Goal: Book appointment/travel/reservation

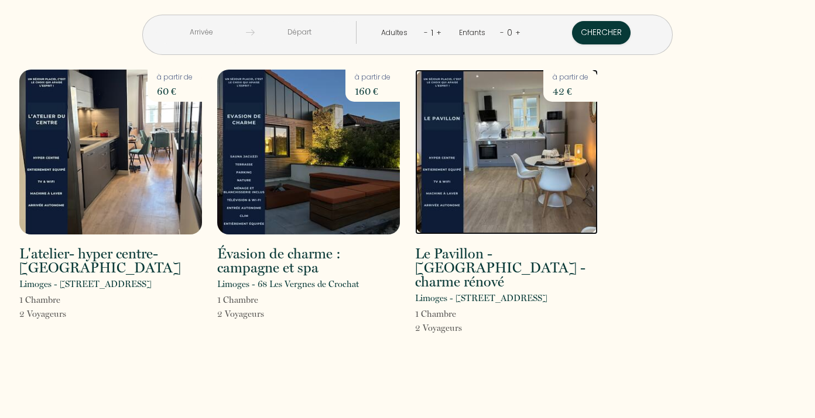
click at [496, 153] on img at bounding box center [506, 152] width 183 height 165
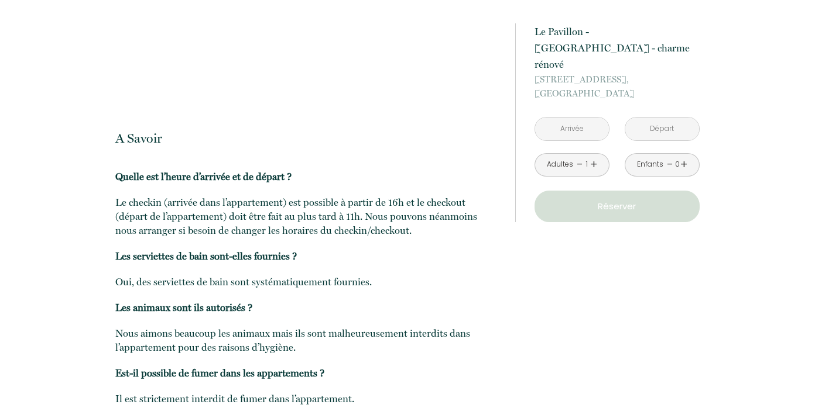
scroll to position [1295, 0]
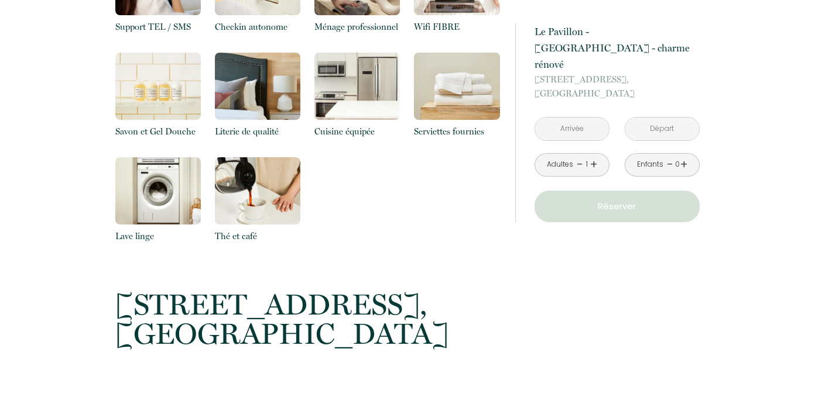
click at [575, 118] on input "text" at bounding box center [572, 129] width 74 height 23
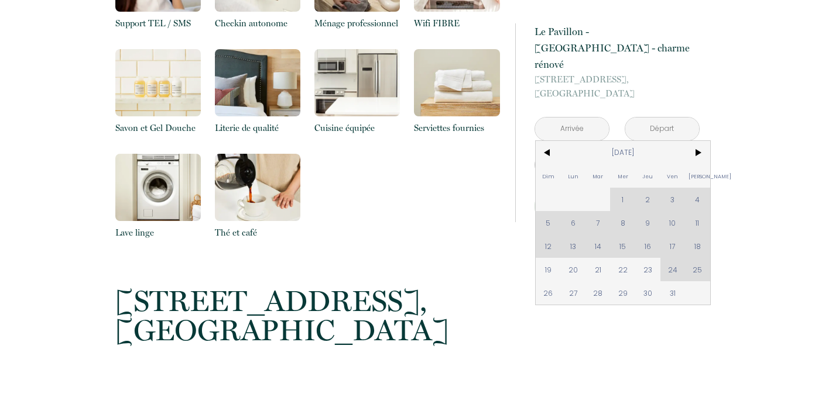
click at [675, 118] on input "text" at bounding box center [662, 129] width 74 height 23
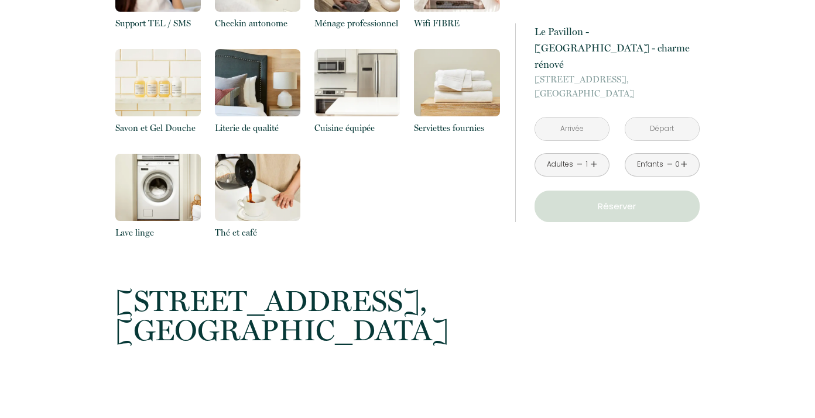
click at [586, 118] on input "text" at bounding box center [572, 129] width 74 height 23
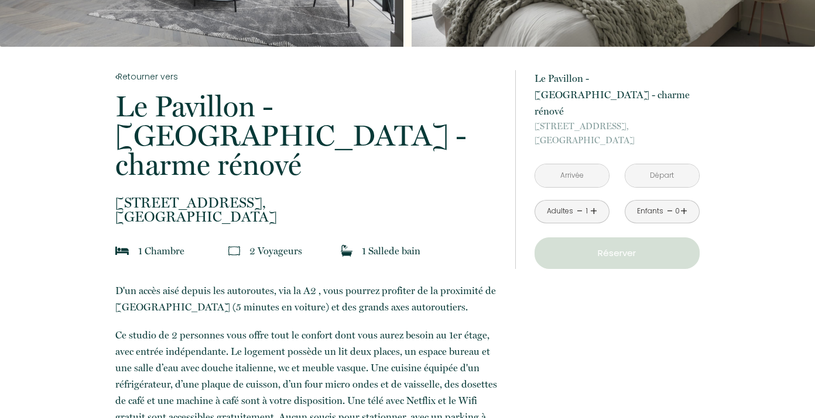
scroll to position [192, 0]
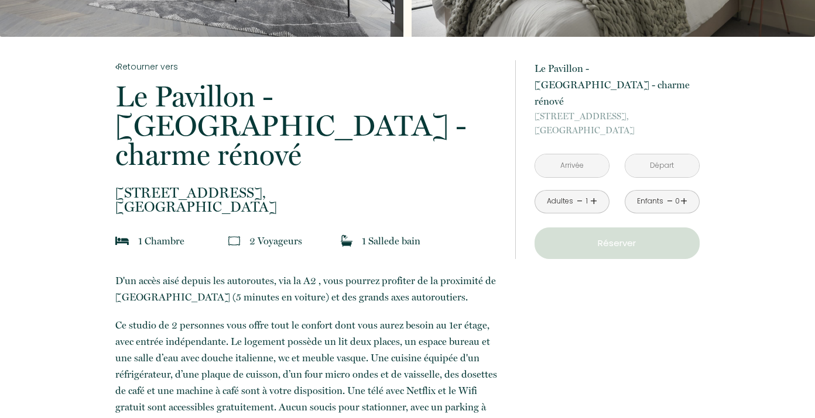
click at [573, 155] on input "text" at bounding box center [572, 166] width 74 height 23
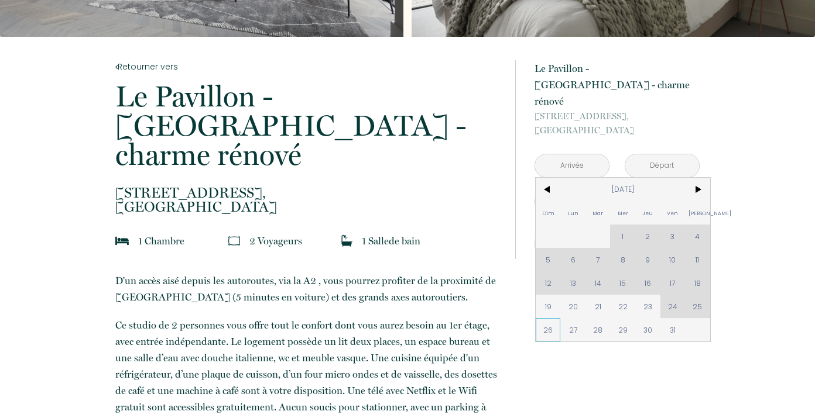
scroll to position [189, 0]
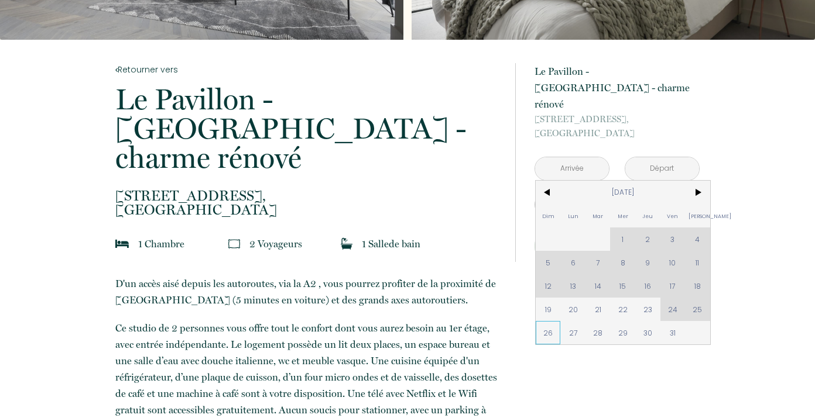
click at [548, 321] on span "26" at bounding box center [548, 332] width 25 height 23
type input "[DATE]"
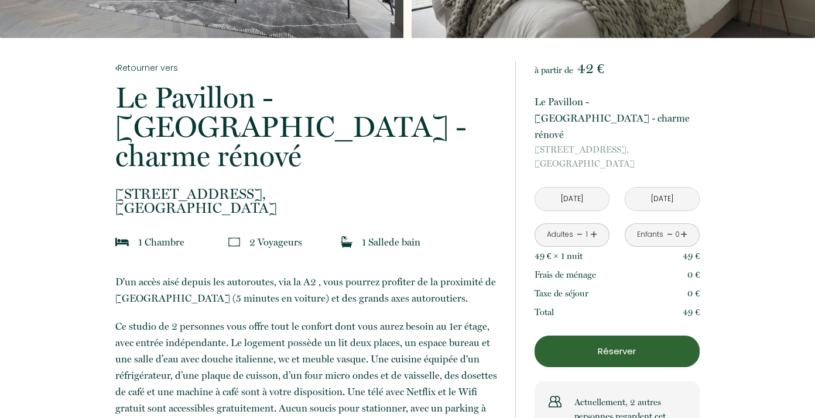
scroll to position [190, 0]
click at [660, 188] on input "[DATE]" at bounding box center [662, 199] width 74 height 23
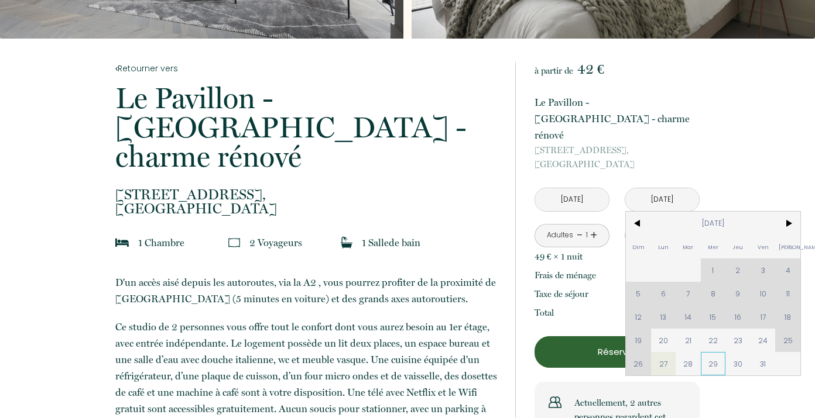
scroll to position [185, 0]
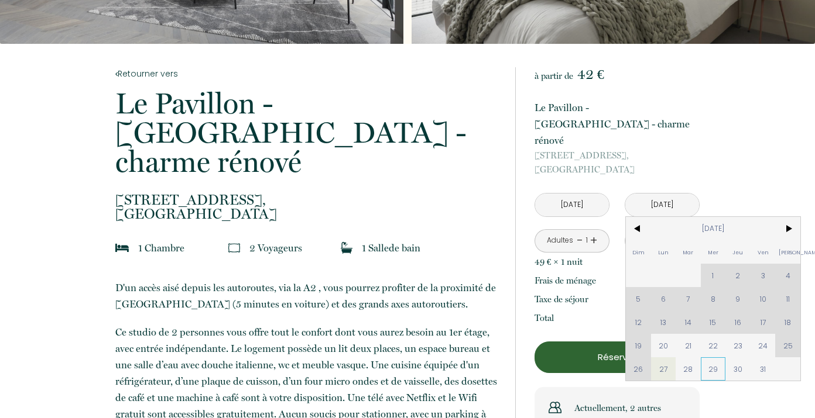
click at [709, 358] on span "29" at bounding box center [713, 369] width 25 height 23
type input "[DATE]"
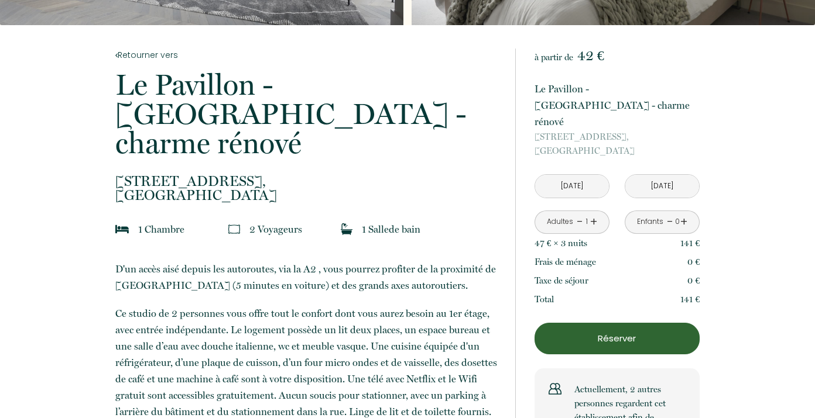
scroll to position [214, 0]
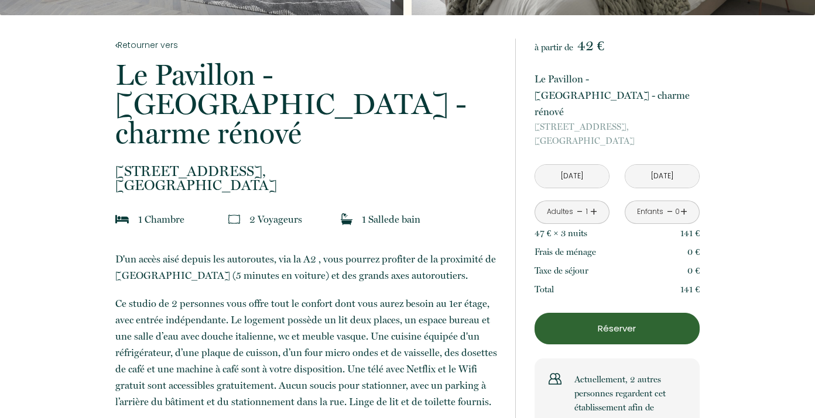
click at [591, 203] on link "+" at bounding box center [593, 212] width 7 height 18
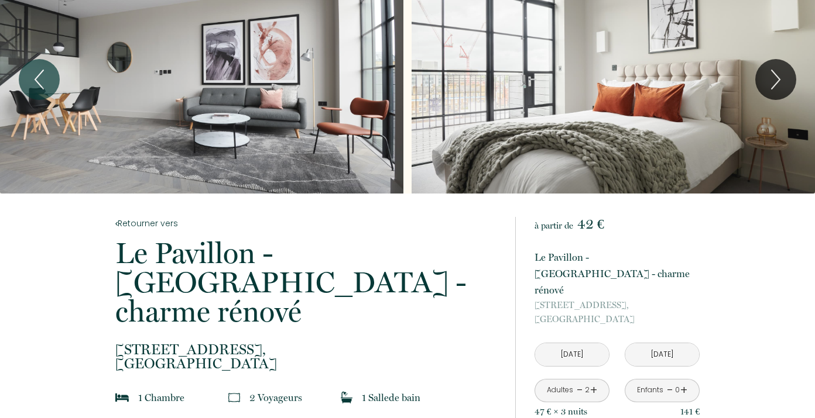
scroll to position [0, 0]
